Goal: Feedback & Contribution: Submit feedback/report problem

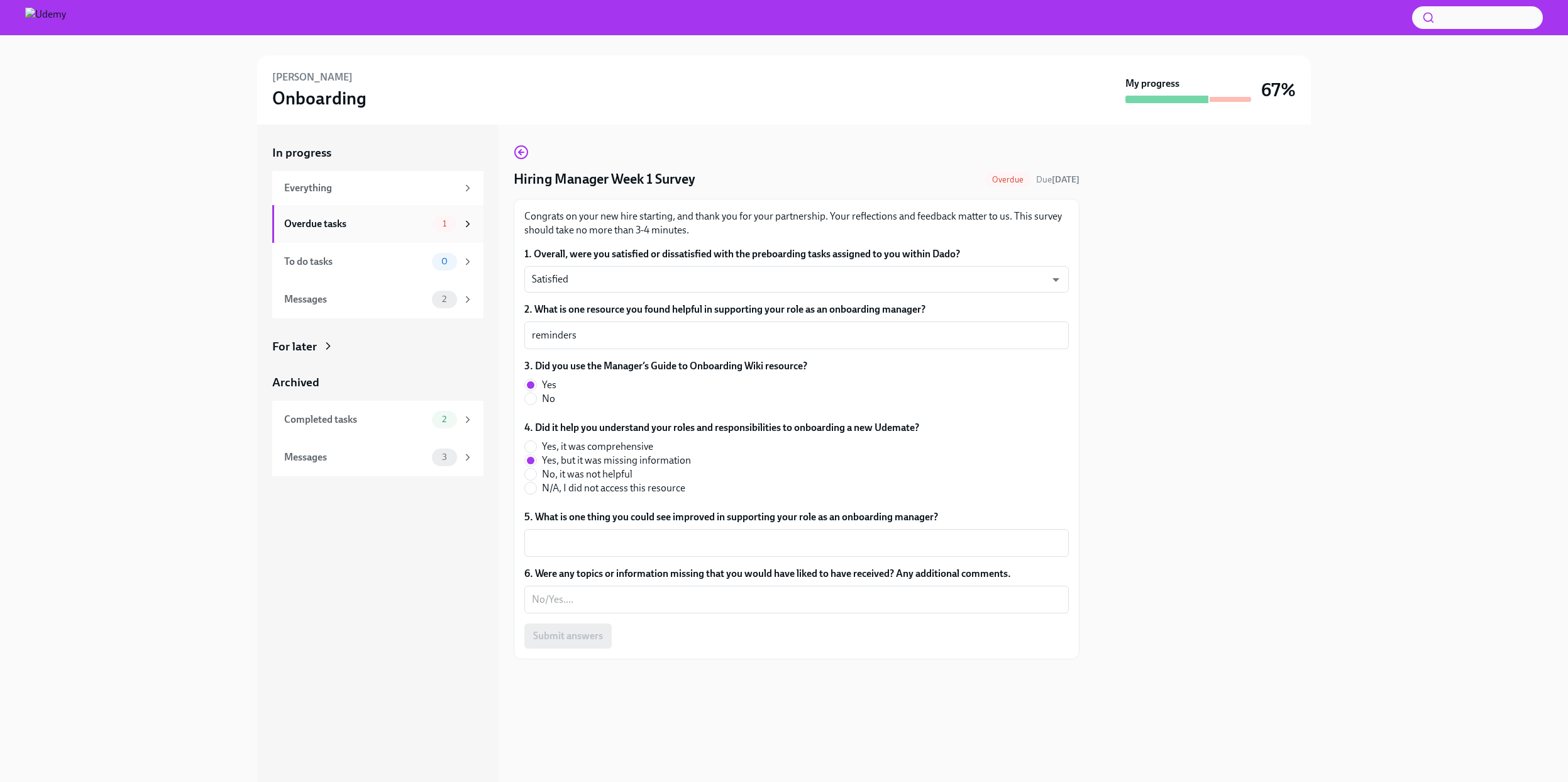
click at [468, 221] on icon at bounding box center [468, 224] width 11 height 11
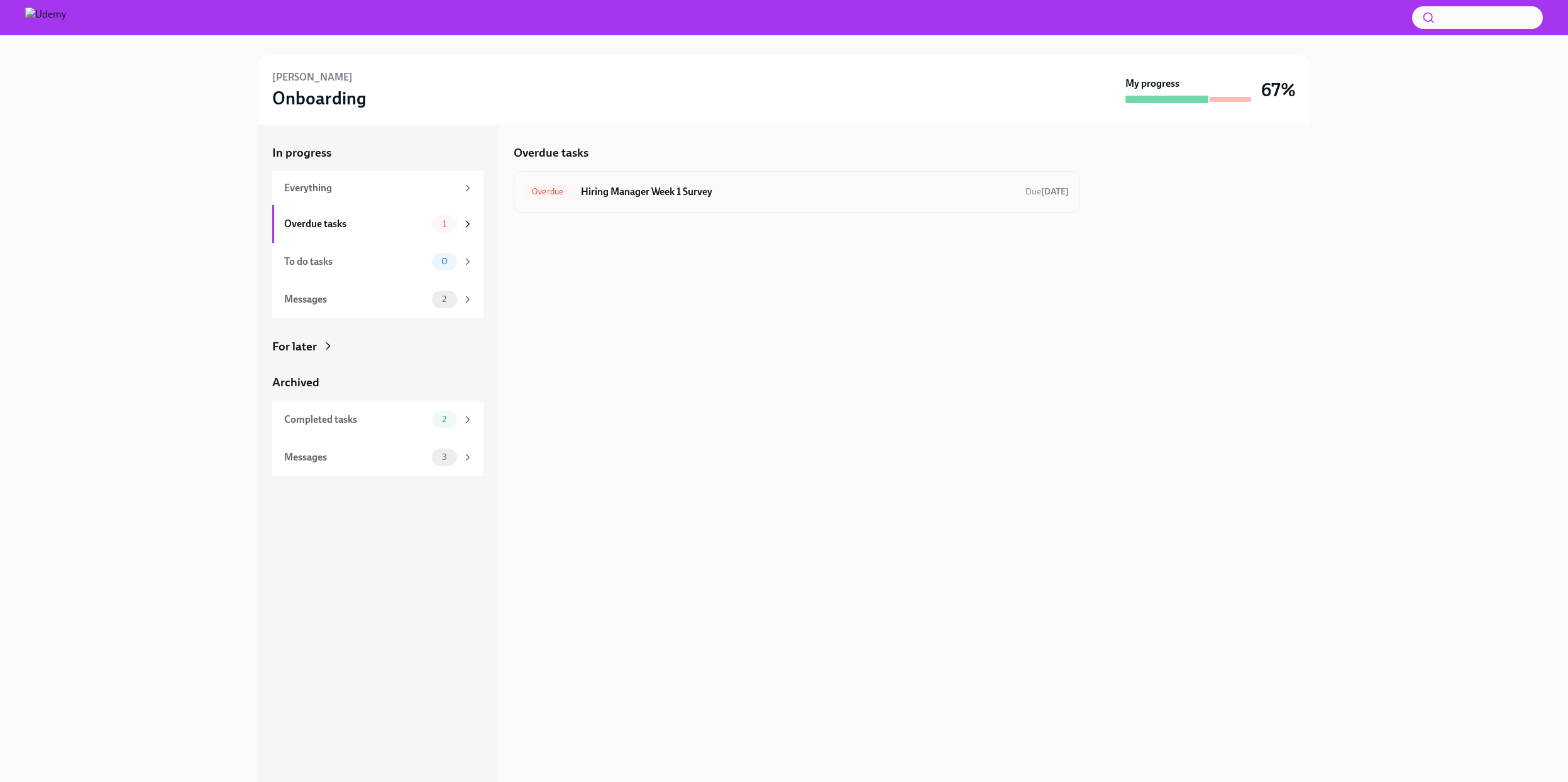
click at [661, 198] on h6 "Hiring Manager Week 1 Survey" at bounding box center [798, 192] width 435 height 14
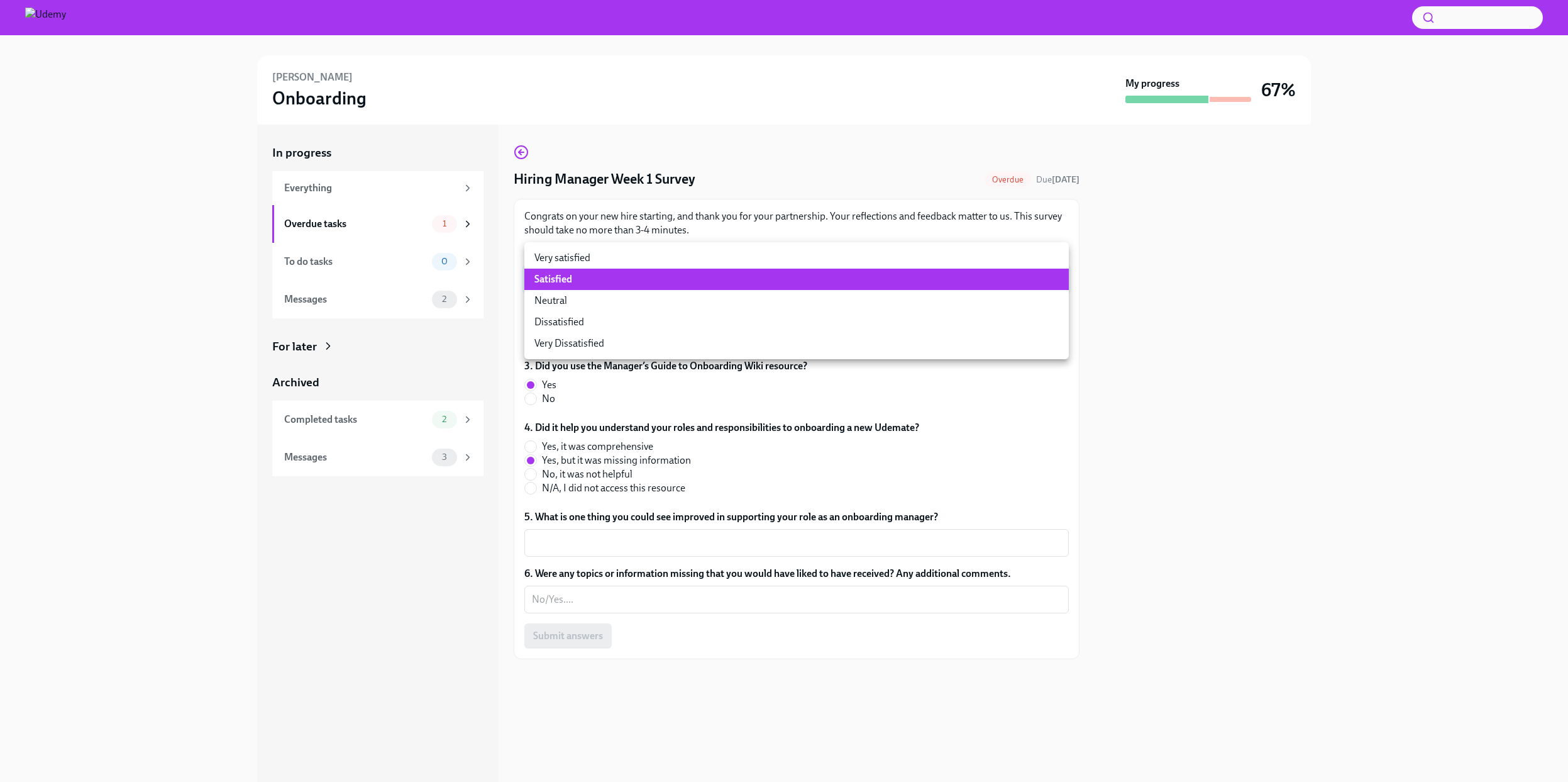
click at [604, 275] on body "[PERSON_NAME] Onboarding My progress 67% In progress Everything Overdue tasks 1…" at bounding box center [784, 391] width 1568 height 782
click at [602, 279] on li "Satisfied" at bounding box center [796, 279] width 544 height 22
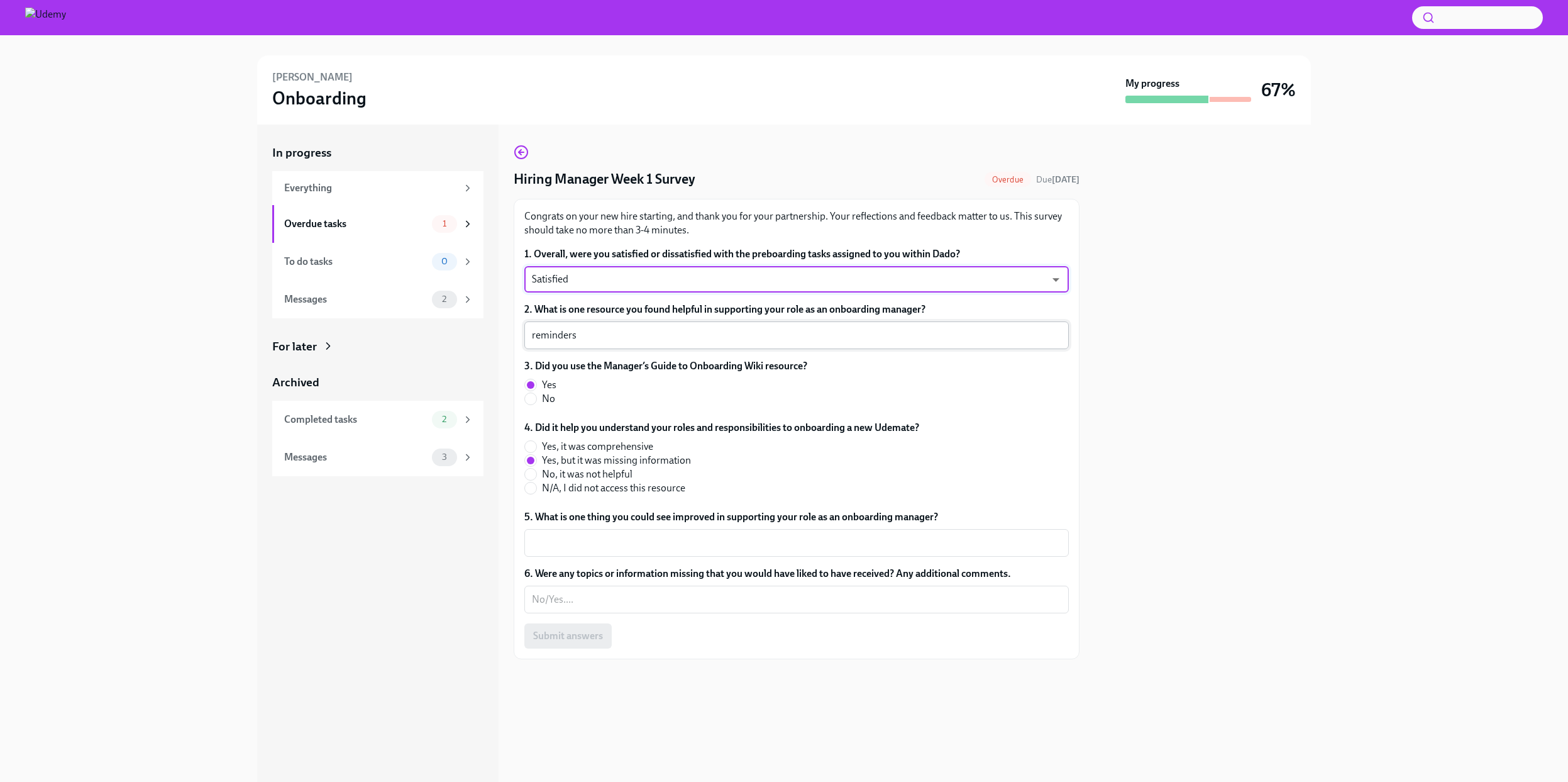
click at [601, 331] on textarea "reminders" at bounding box center [796, 335] width 529 height 15
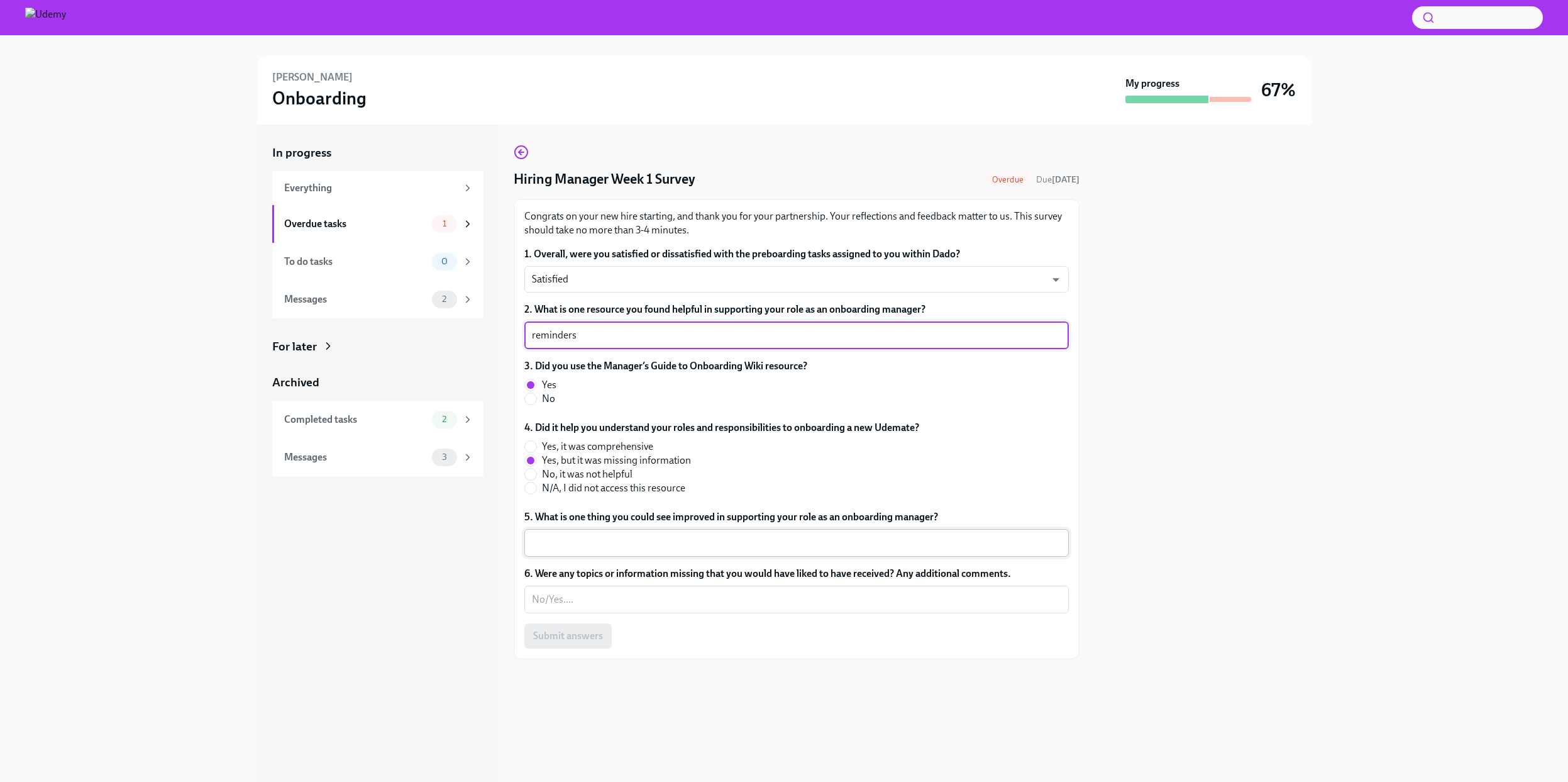
click at [597, 546] on textarea "5. What is one thing you could see improved in supporting your role as an onboa…" at bounding box center [796, 543] width 529 height 15
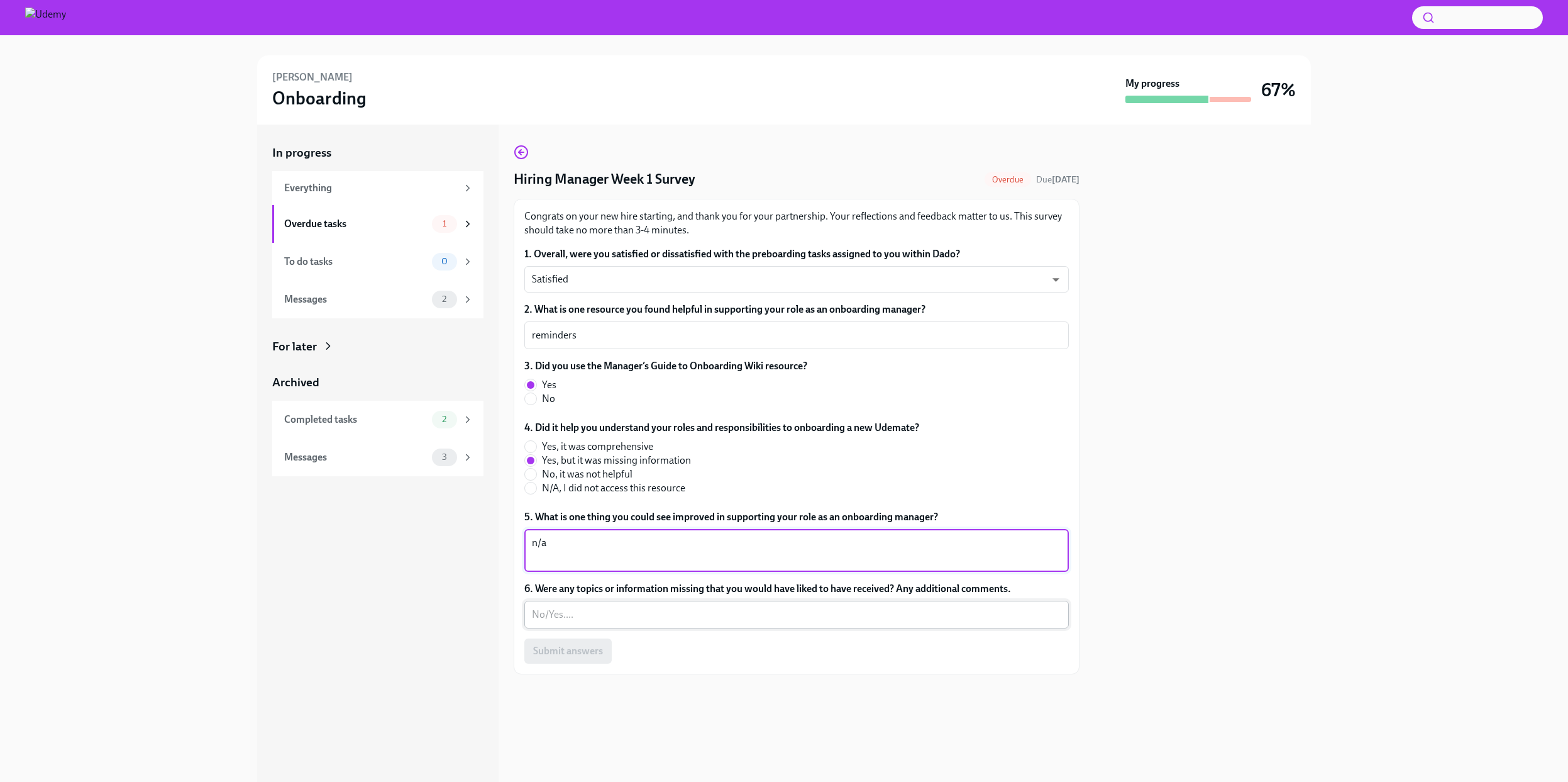
type textarea "n/a"
click at [592, 605] on div "x ​" at bounding box center [796, 615] width 544 height 28
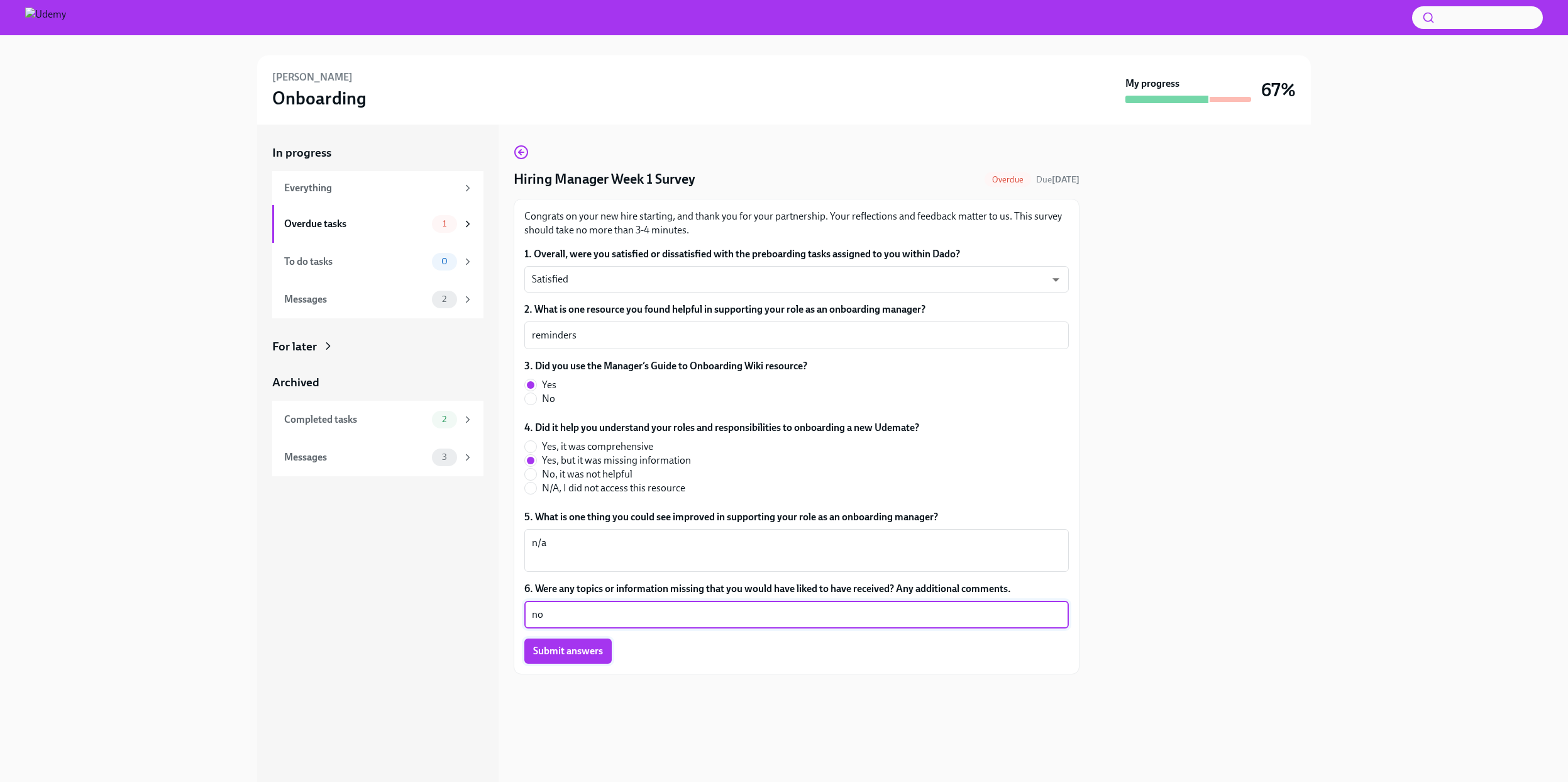
type textarea "no"
click at [575, 645] on span "Submit answers" at bounding box center [568, 651] width 70 height 13
